Goal: Task Accomplishment & Management: Manage account settings

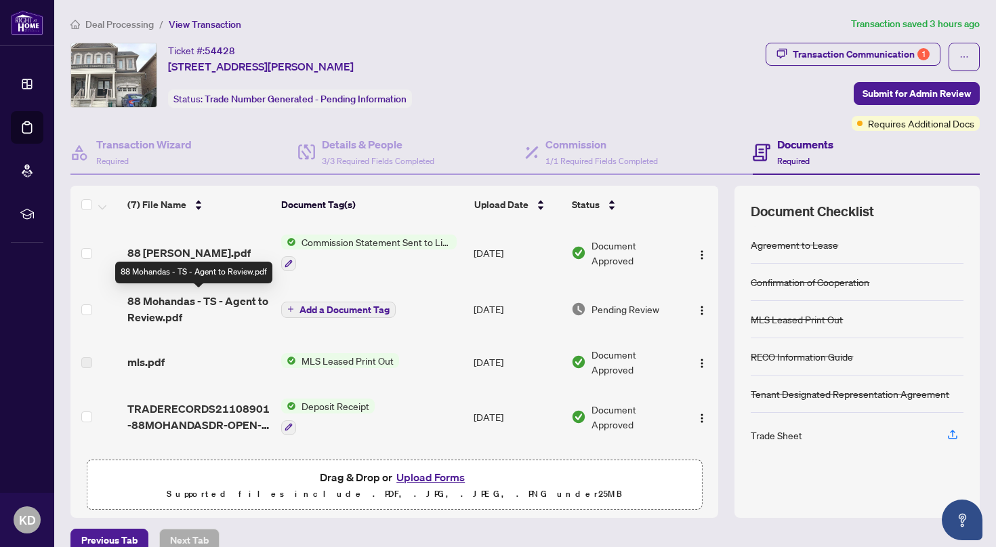
click at [190, 302] on span "88 Mohandas - TS - Agent to Review.pdf" at bounding box center [198, 309] width 143 height 33
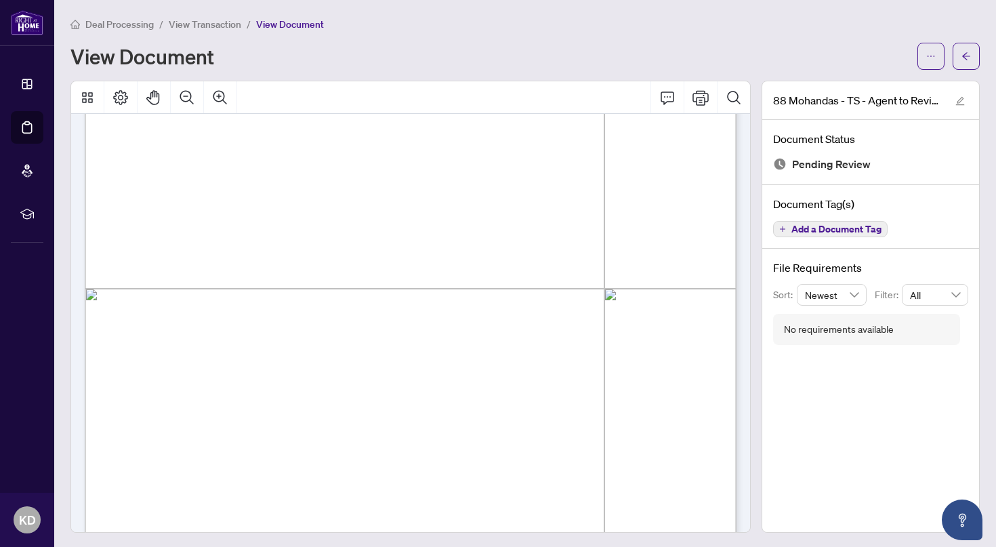
scroll to position [453, 0]
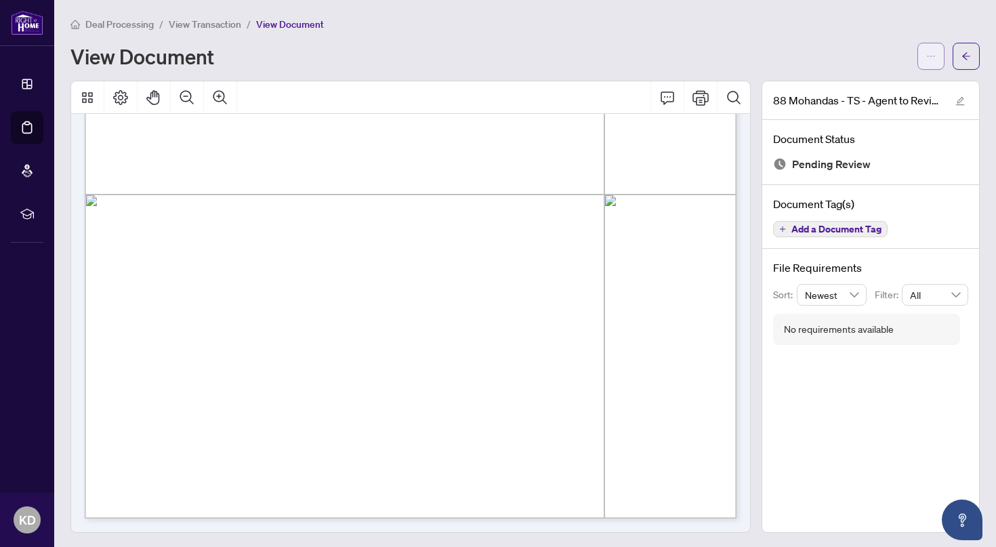
click at [941, 56] on button "button" at bounding box center [931, 56] width 27 height 27
click at [887, 93] on span "Download" at bounding box center [882, 85] width 103 height 15
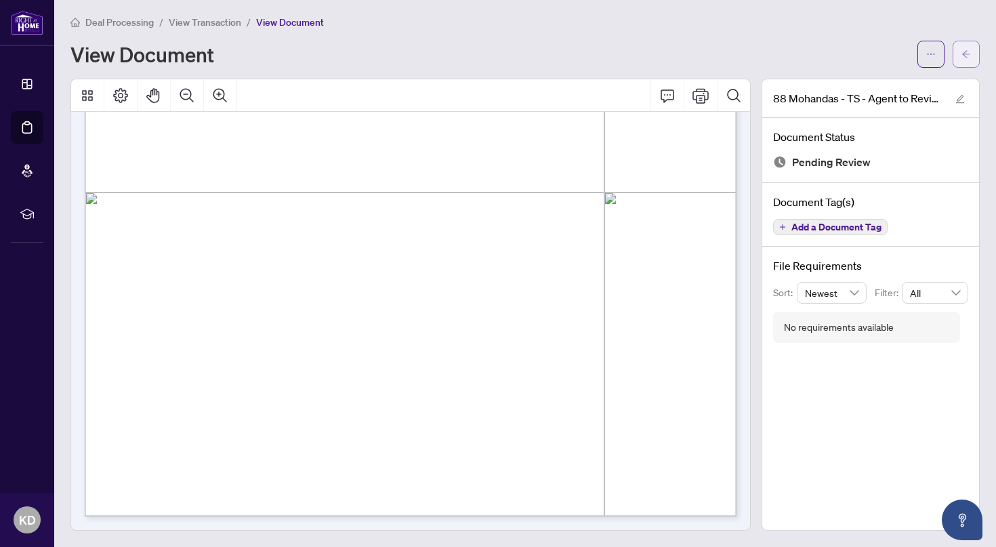
click at [972, 55] on button "button" at bounding box center [966, 54] width 27 height 27
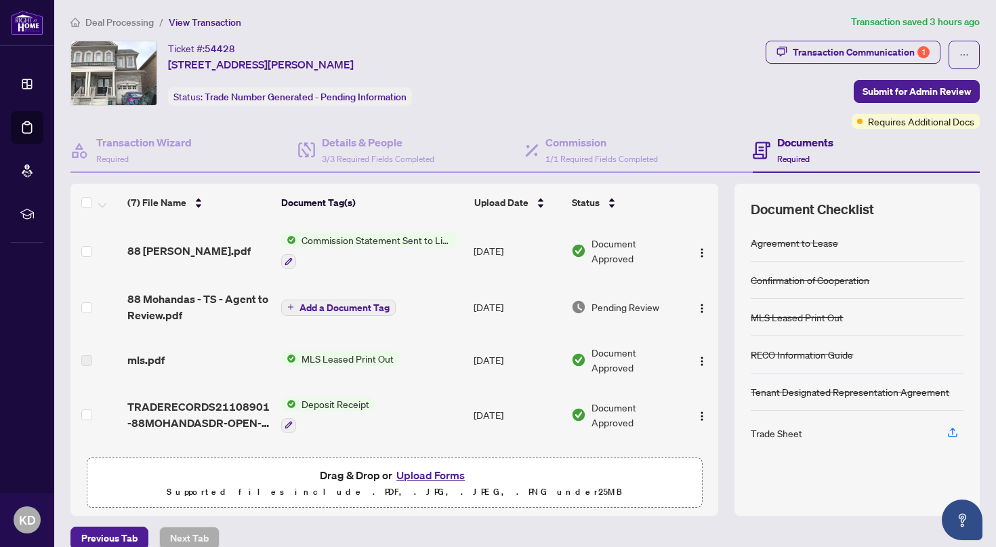
click at [424, 472] on button "Upload Forms" at bounding box center [430, 475] width 77 height 18
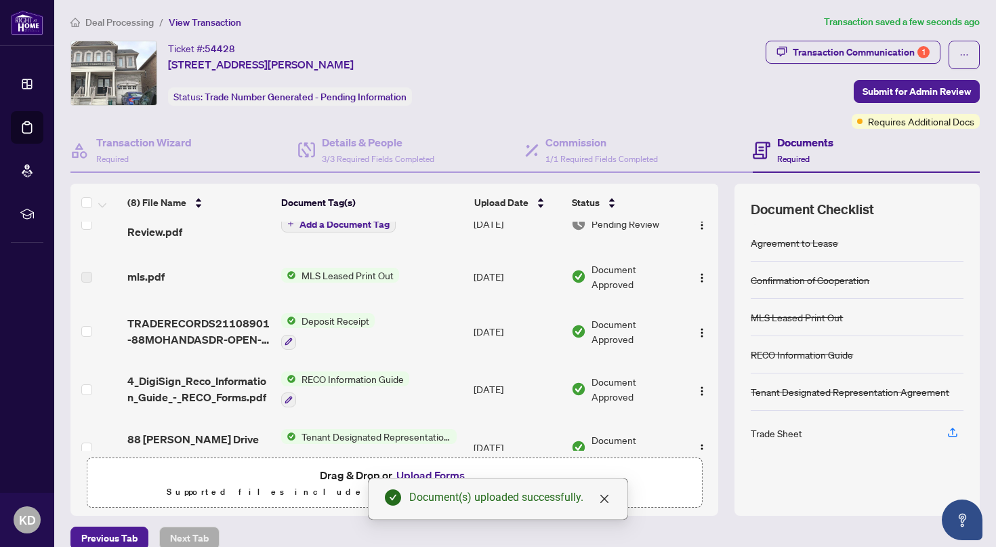
scroll to position [219, 0]
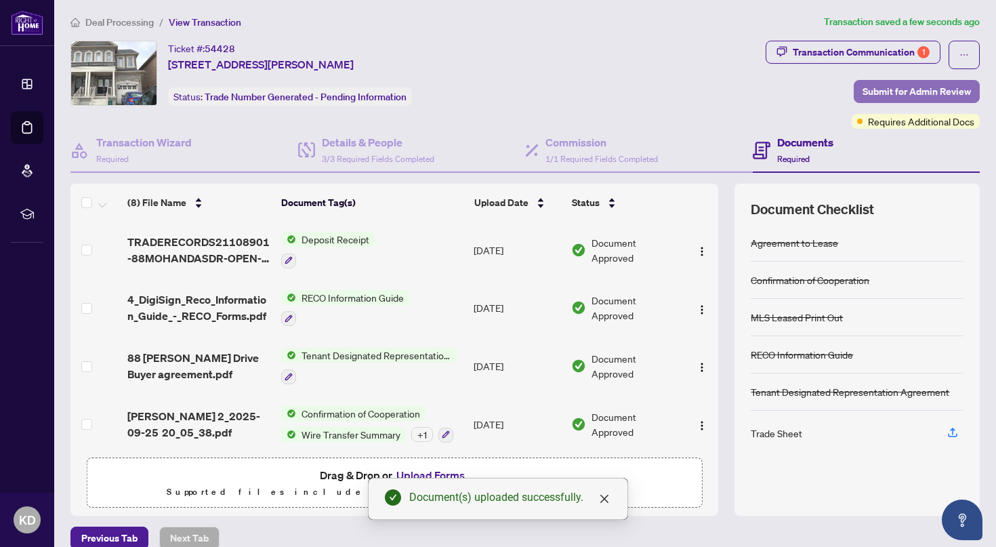
click at [902, 88] on span "Submit for Admin Review" at bounding box center [917, 92] width 108 height 22
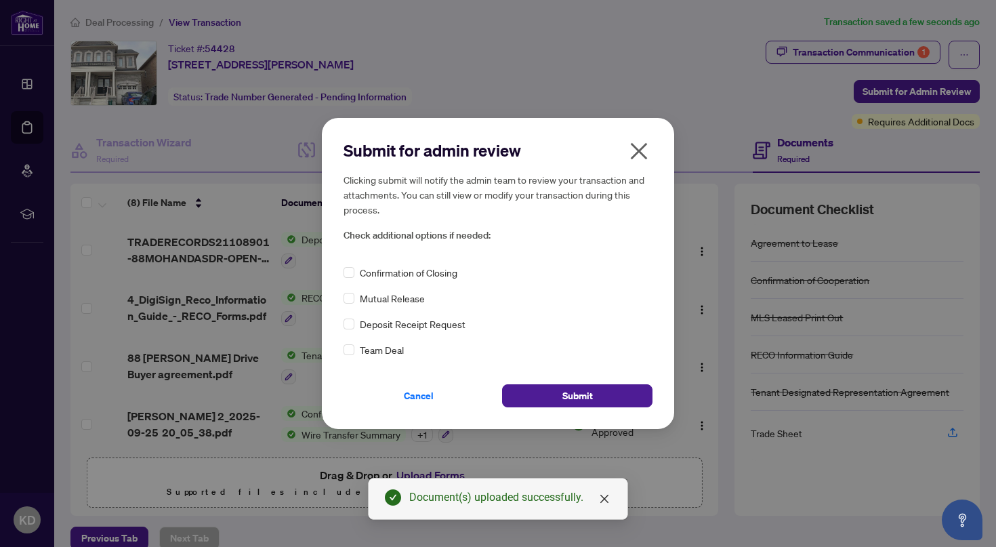
click at [634, 146] on icon "close" at bounding box center [639, 150] width 17 height 17
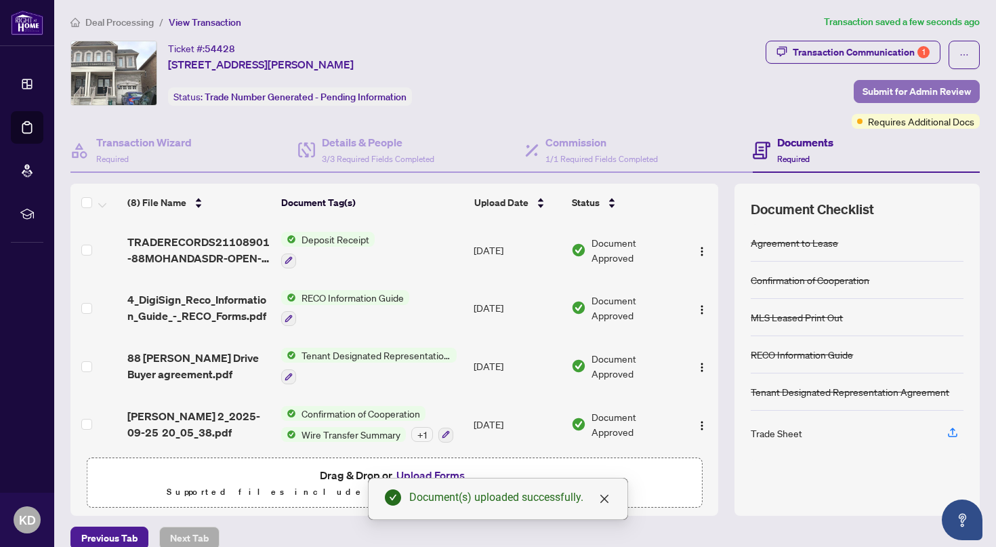
click at [928, 88] on span "Submit for Admin Review" at bounding box center [917, 92] width 108 height 22
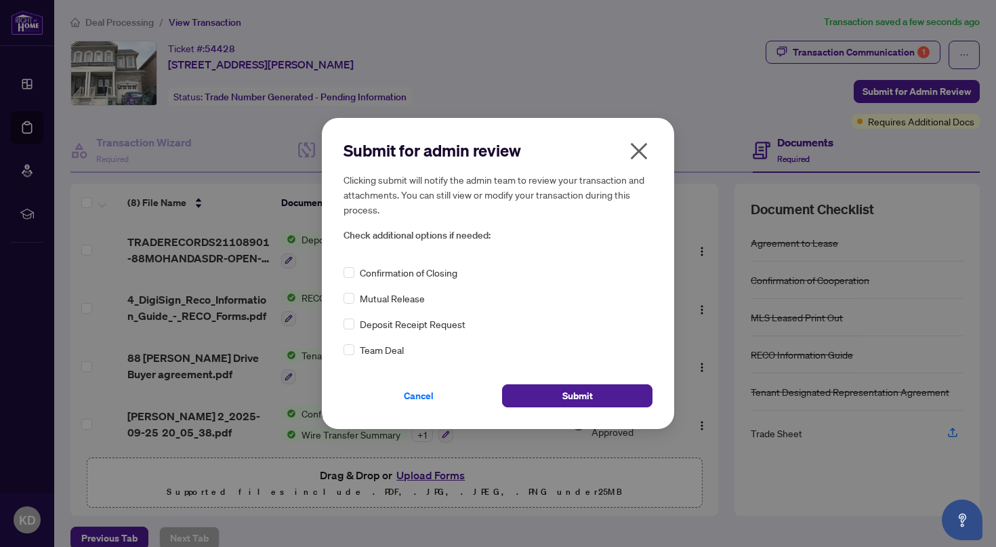
click at [355, 276] on div "Confirmation of Closing" at bounding box center [498, 272] width 309 height 15
click at [544, 402] on button "Submit" at bounding box center [577, 395] width 150 height 23
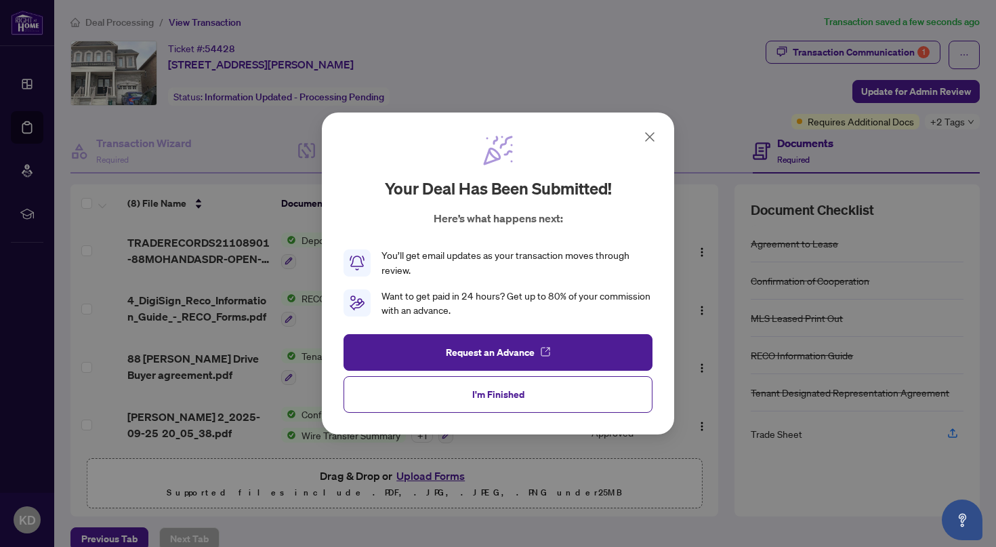
click at [649, 140] on icon at bounding box center [650, 137] width 16 height 16
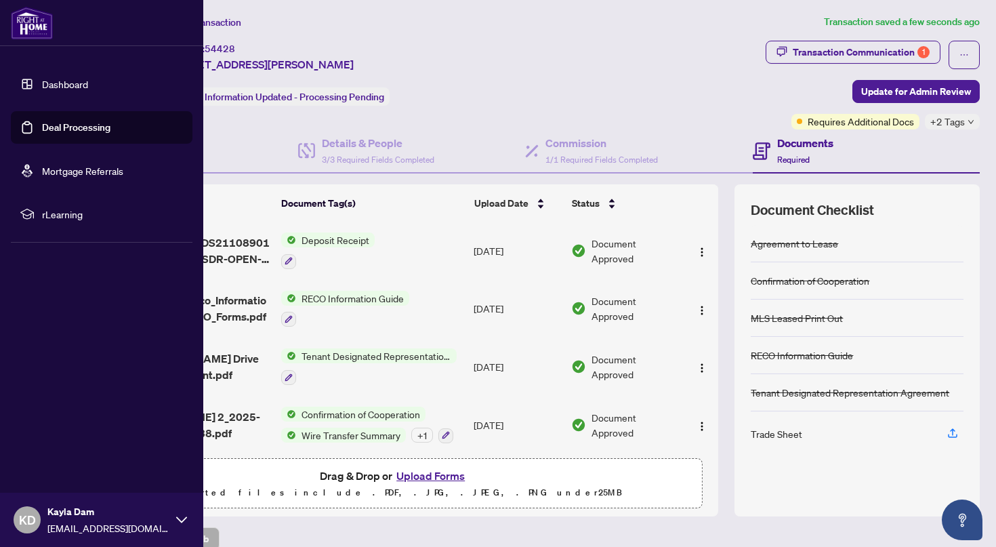
click at [42, 123] on link "Deal Processing" at bounding box center [76, 127] width 68 height 12
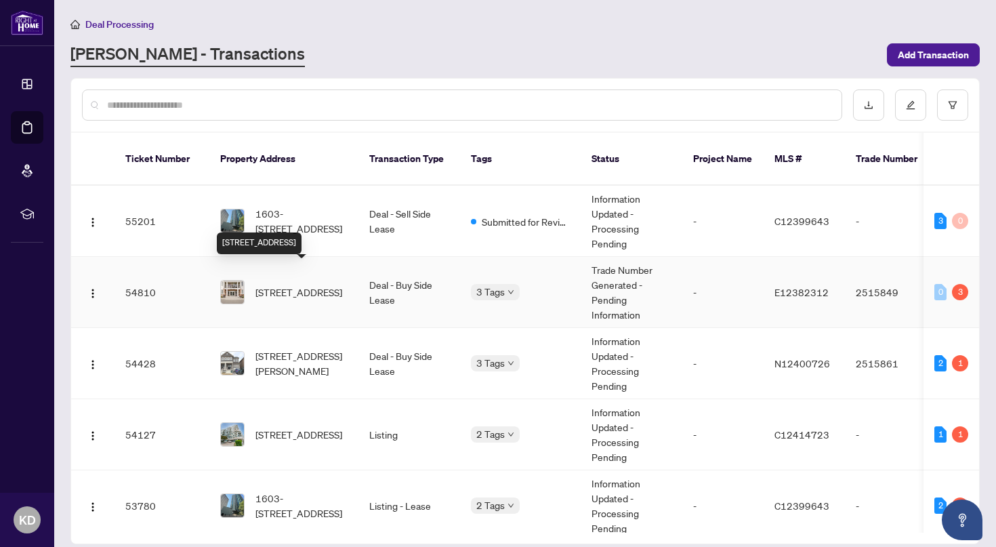
click at [256, 285] on span "[STREET_ADDRESS]" at bounding box center [298, 292] width 87 height 15
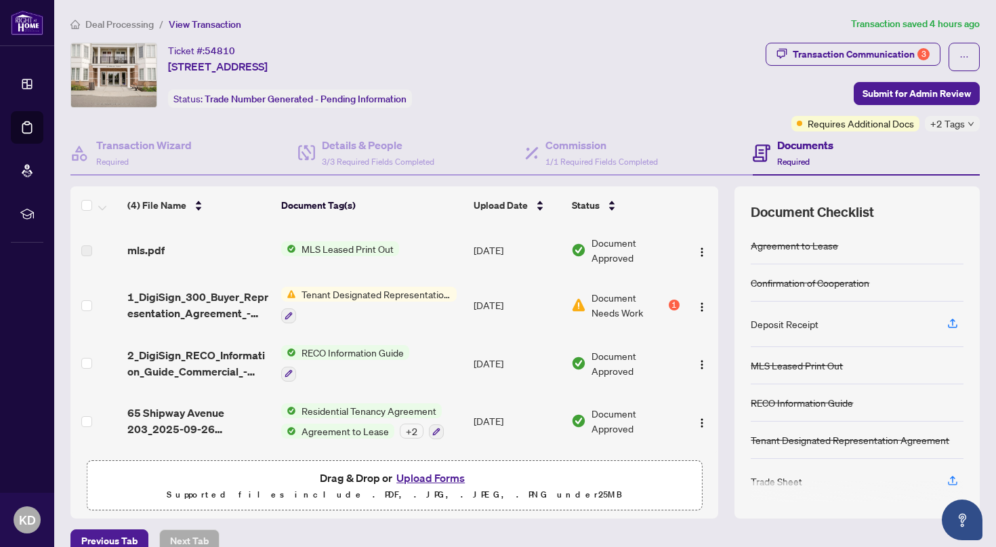
scroll to position [7, 0]
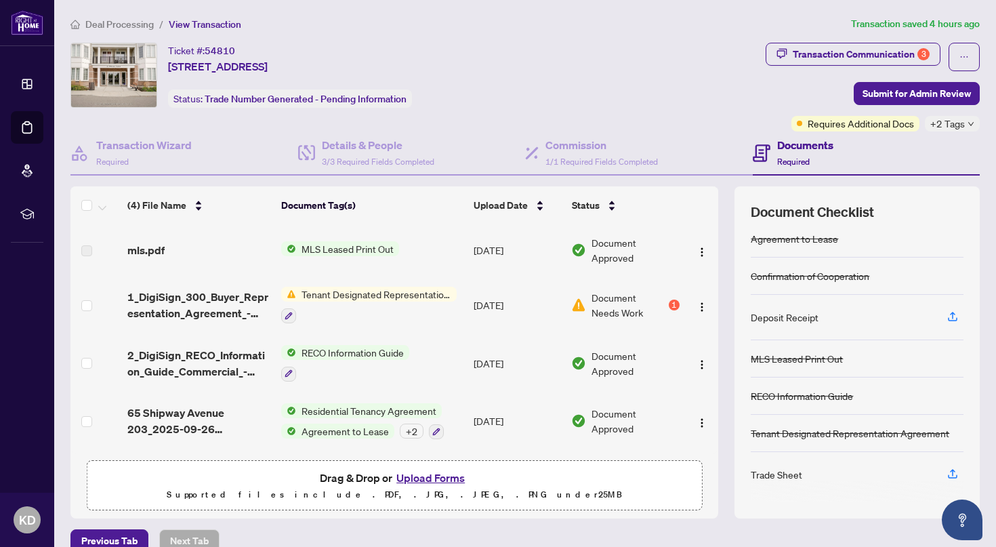
click at [680, 304] on td "Document Needs Work 1" at bounding box center [625, 305] width 119 height 58
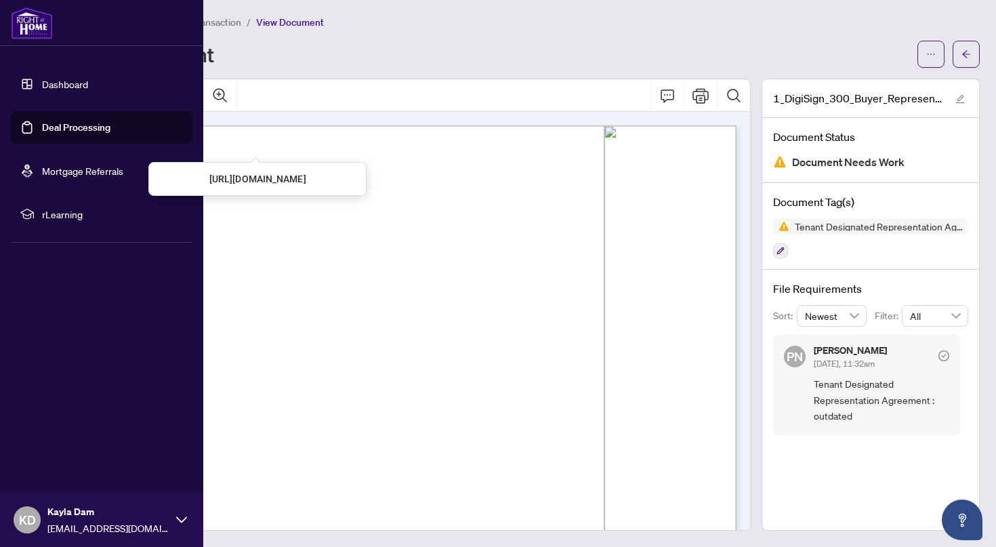
scroll to position [12, 0]
click at [42, 134] on link "Deal Processing" at bounding box center [76, 127] width 68 height 12
